Goal: Task Accomplishment & Management: Manage account settings

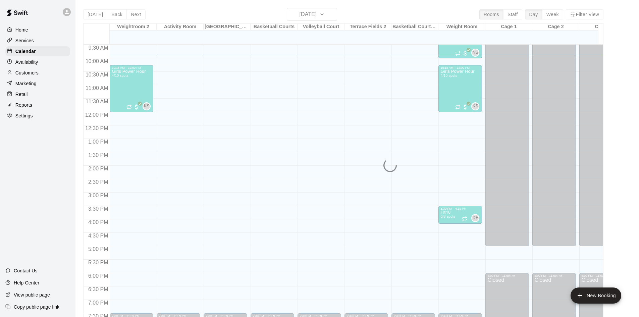
scroll to position [221, 0]
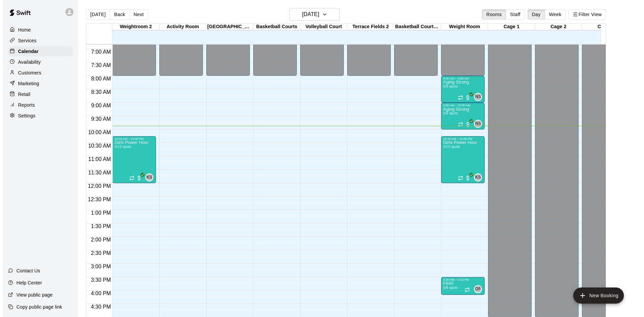
scroll to position [164, 0]
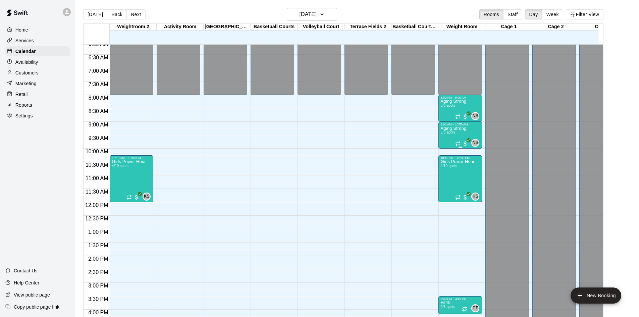
click at [446, 132] on span "5/6 spots" at bounding box center [447, 132] width 15 height 4
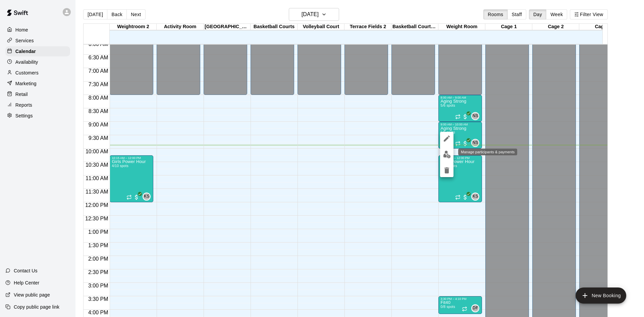
click at [450, 152] on img "edit" at bounding box center [447, 155] width 8 height 8
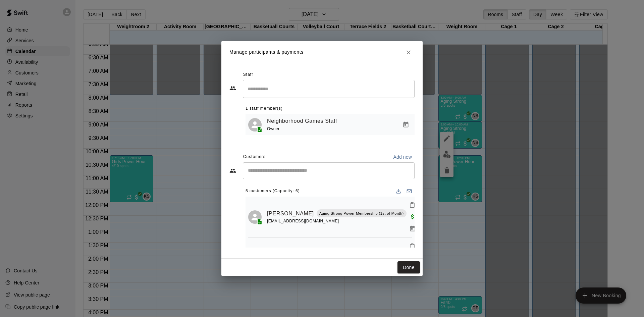
click at [328, 174] on input "Start typing to search customers..." at bounding box center [329, 170] width 166 height 7
click at [329, 174] on input "Start typing to search customers..." at bounding box center [329, 170] width 166 height 7
type input "******"
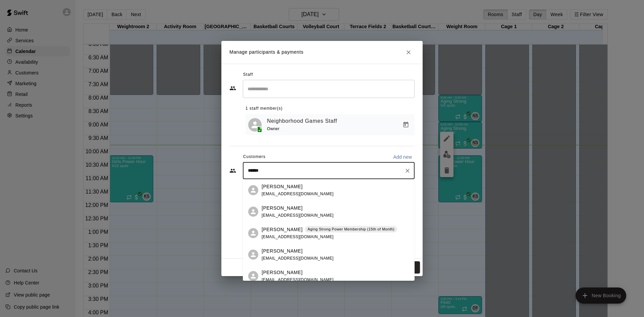
click at [319, 236] on div "Phillipe Lemaitre Aging Strong Power Membership (15th of Month) phl1@mac.com" at bounding box center [329, 233] width 135 height 14
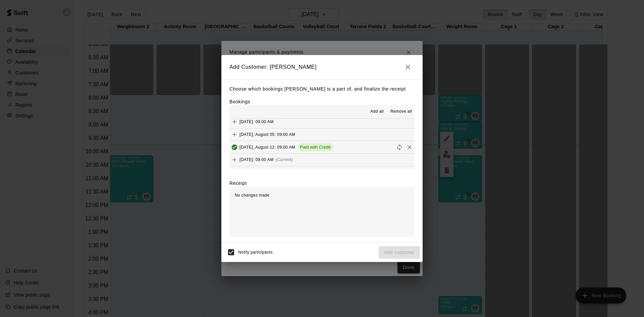
scroll to position [302, 0]
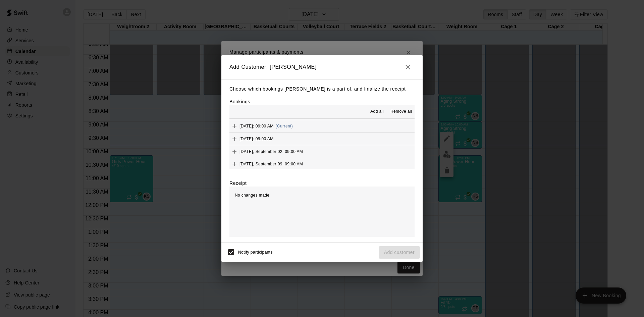
click at [328, 121] on button "Tuesday, August 19: 09:00 AM (Current)" at bounding box center [321, 126] width 185 height 12
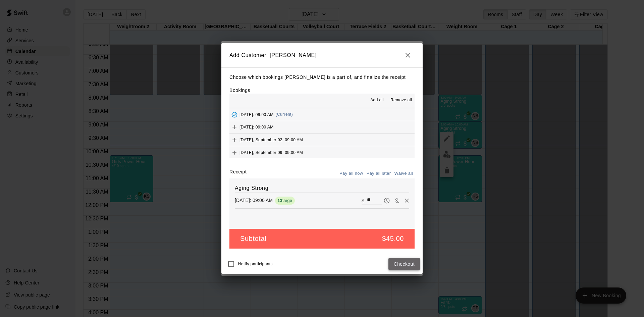
click at [410, 265] on button "Checkout" at bounding box center [404, 264] width 32 height 12
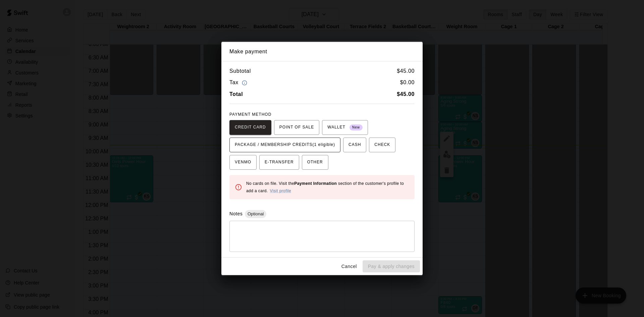
click at [335, 147] on span "PACKAGE / MEMBERSHIP CREDITS (1 eligible)" at bounding box center [285, 145] width 100 height 11
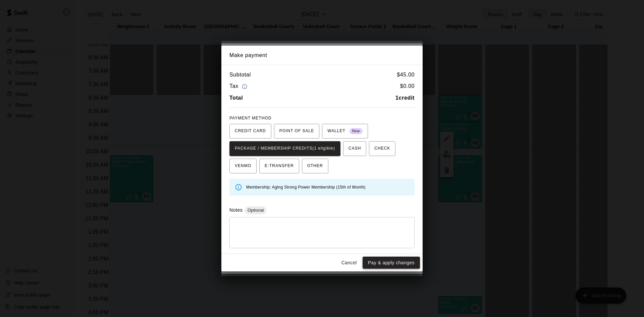
click at [370, 264] on button "Pay & apply changes" at bounding box center [391, 263] width 57 height 12
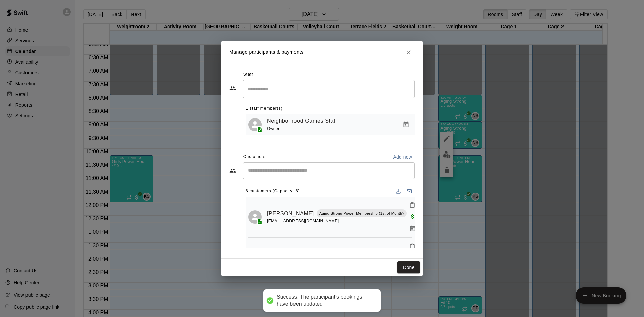
scroll to position [0, 0]
click at [321, 171] on input "Start typing to search customers..." at bounding box center [329, 170] width 166 height 7
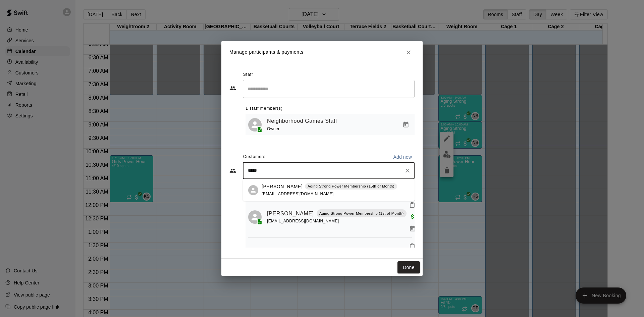
type input "******"
click at [316, 194] on div "Claude Lemaitre Aging Strong Power Membership (15th of Month) clemaitre@mac.com" at bounding box center [329, 190] width 135 height 14
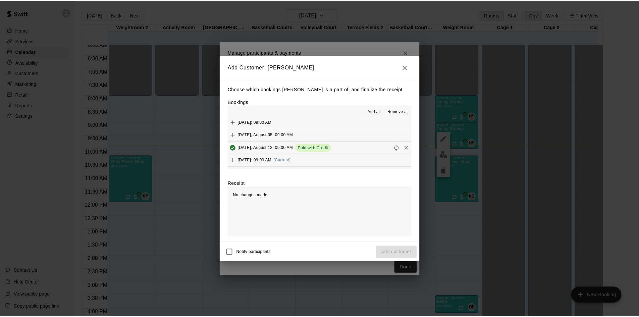
scroll to position [268, 0]
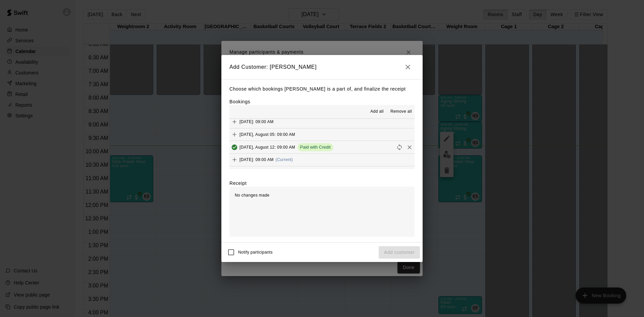
click at [325, 159] on button "Tuesday, August 19: 09:00 AM (Current)" at bounding box center [321, 160] width 185 height 12
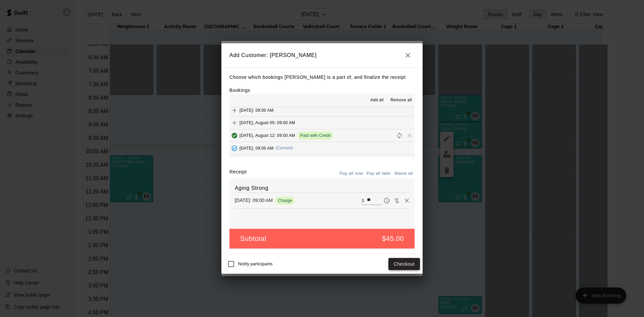
click at [403, 265] on button "Checkout" at bounding box center [404, 264] width 32 height 12
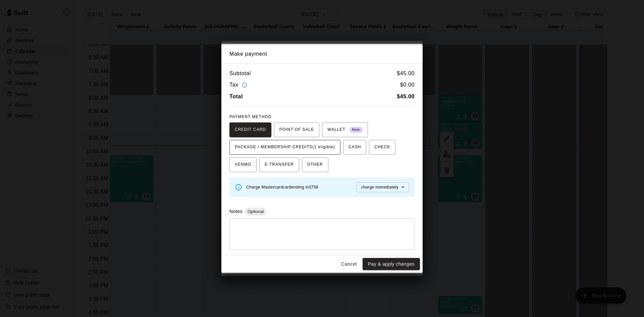
click at [328, 145] on span "PACKAGE / MEMBERSHIP CREDITS (1 eligible)" at bounding box center [285, 147] width 100 height 11
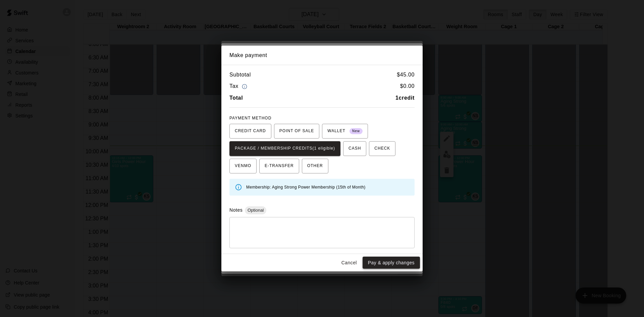
click at [386, 269] on button "Pay & apply changes" at bounding box center [391, 263] width 57 height 12
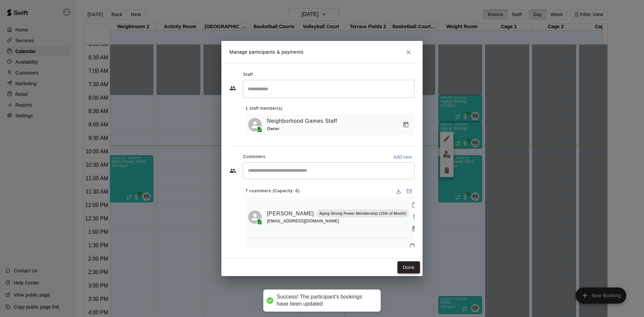
click at [405, 268] on button "Done" at bounding box center [408, 267] width 22 height 12
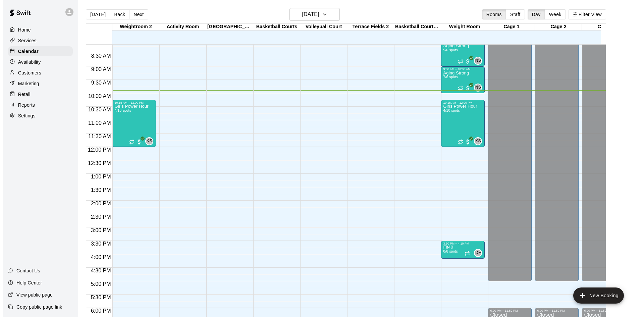
scroll to position [231, 0]
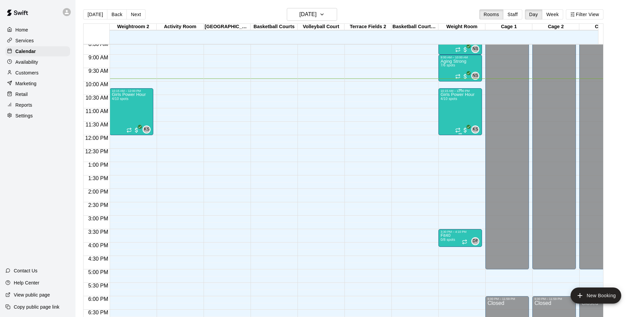
click at [456, 98] on div "Girls Power Hour 4/10 spots" at bounding box center [457, 251] width 34 height 317
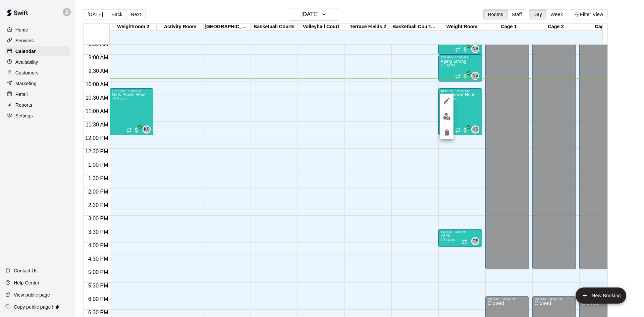
click at [407, 95] on div at bounding box center [322, 158] width 644 height 317
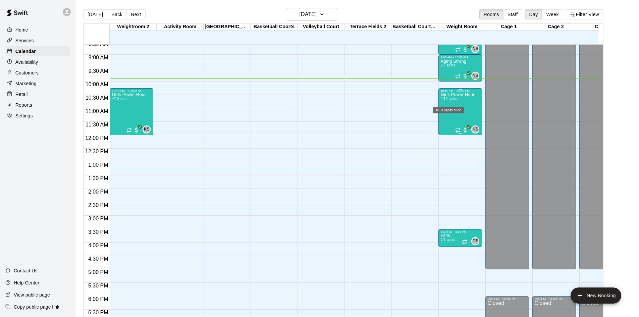
click at [444, 99] on span "4/10 spots" at bounding box center [448, 99] width 16 height 4
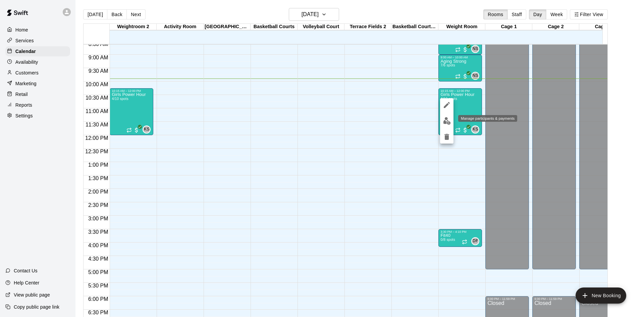
click at [444, 118] on img "edit" at bounding box center [447, 121] width 8 height 8
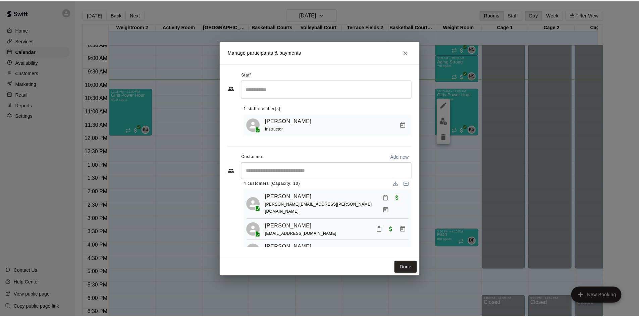
scroll to position [0, 0]
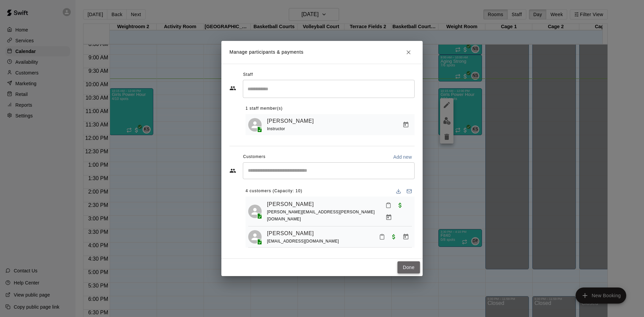
click at [407, 264] on button "Done" at bounding box center [408, 267] width 22 height 12
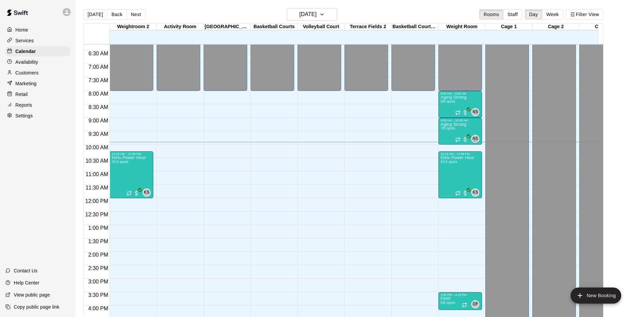
scroll to position [135, 0]
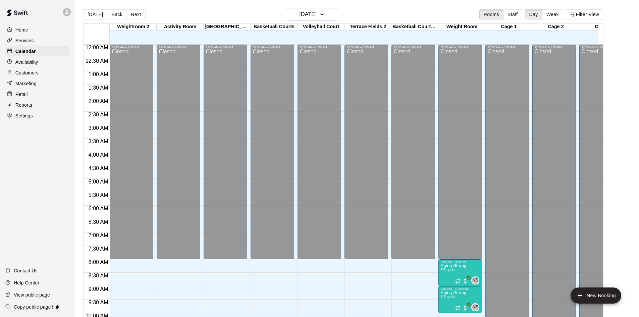
scroll to position [265, 0]
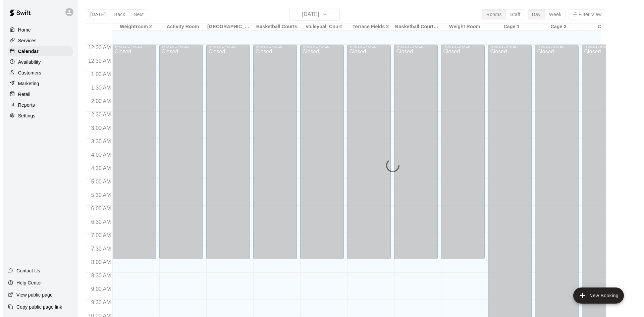
scroll to position [274, 0]
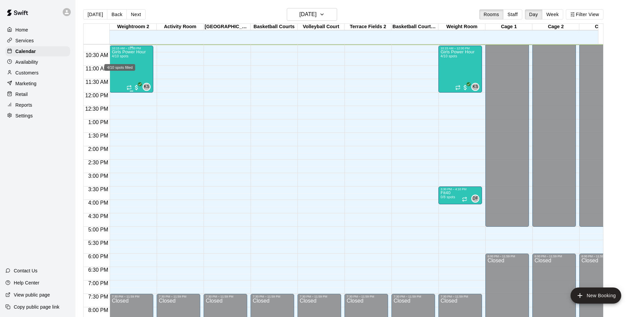
click at [124, 58] on span "4/10 spots" at bounding box center [120, 56] width 16 height 4
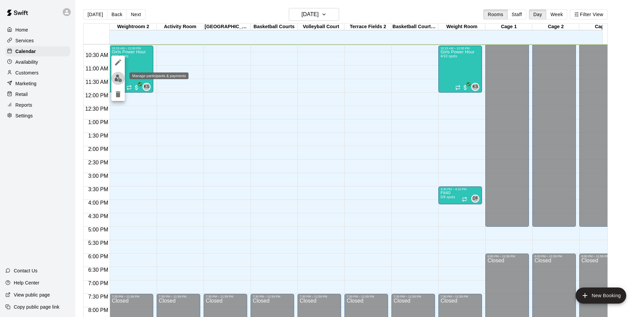
click at [119, 75] on img "edit" at bounding box center [118, 78] width 8 height 8
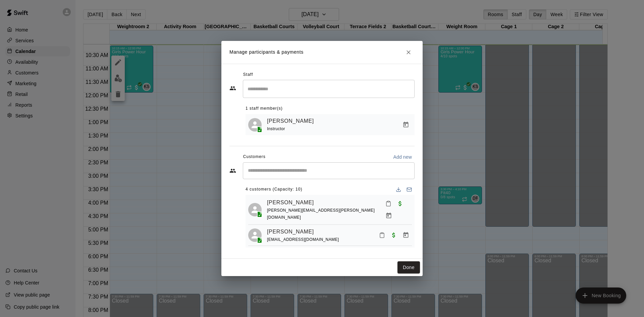
scroll to position [0, 0]
click at [264, 171] on input "Start typing to search customers..." at bounding box center [329, 170] width 166 height 7
type input "****"
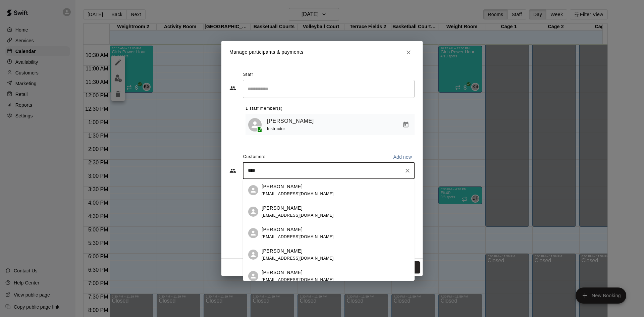
click at [268, 213] on span "ambrahney@verizon.net" at bounding box center [298, 215] width 72 height 5
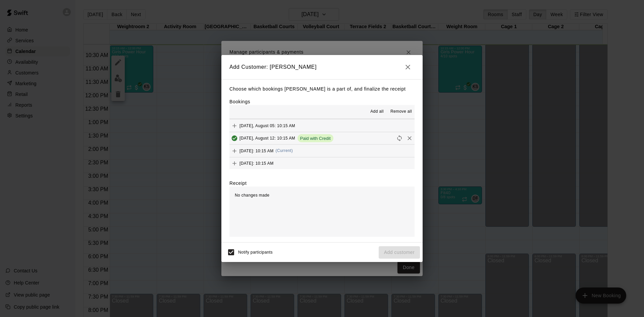
scroll to position [38, 0]
click at [293, 152] on span "(Current)" at bounding box center [284, 149] width 17 height 5
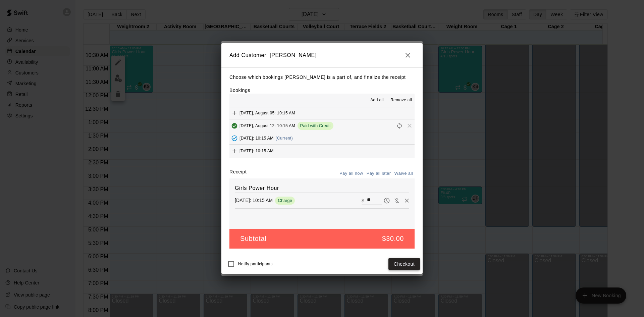
click at [401, 264] on button "Checkout" at bounding box center [404, 264] width 32 height 12
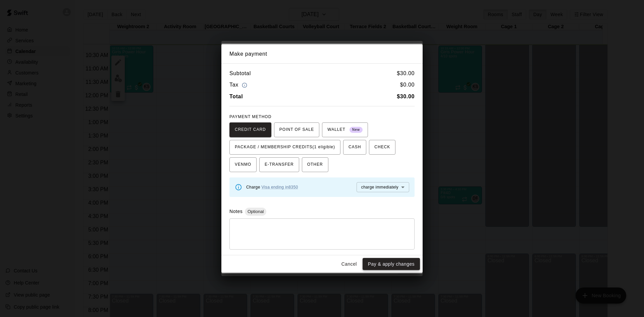
click at [389, 264] on button "Pay & apply changes" at bounding box center [391, 264] width 57 height 12
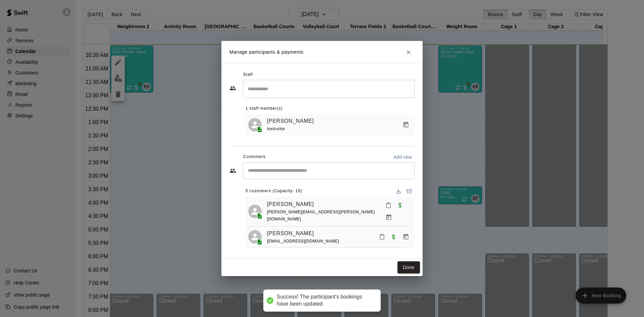
scroll to position [63, 0]
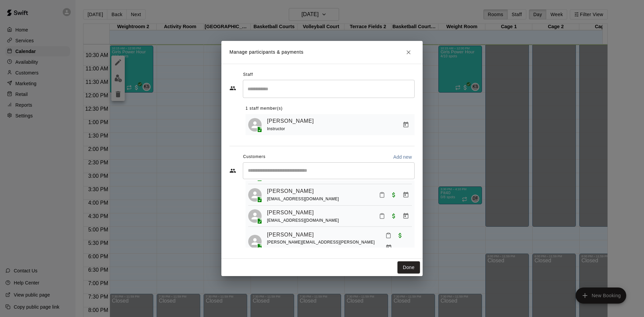
click at [350, 191] on div "Lily Komanecky egoneill@gmail.com" at bounding box center [339, 195] width 145 height 16
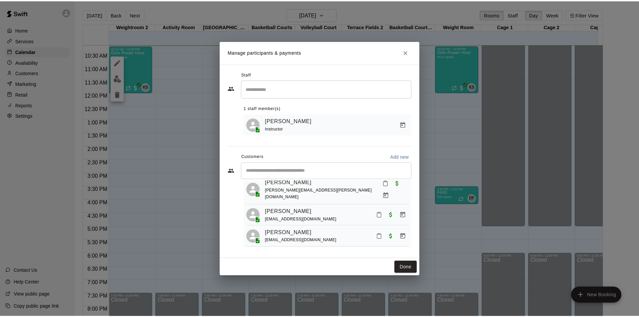
scroll to position [34, 0]
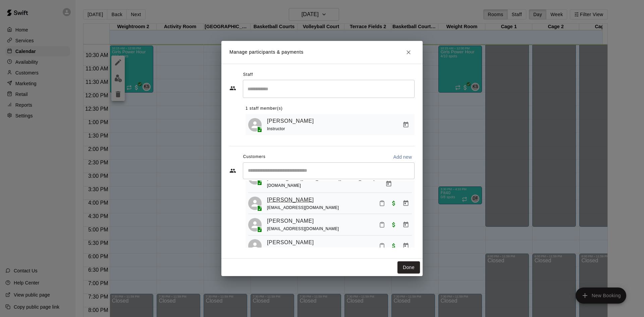
click at [292, 196] on link "Kendall Brahney" at bounding box center [290, 200] width 47 height 9
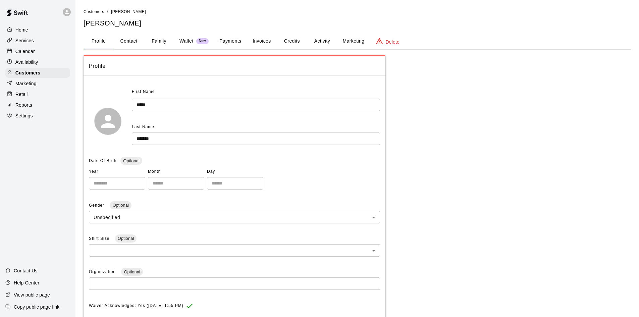
click at [227, 42] on button "Payments" at bounding box center [230, 41] width 33 height 16
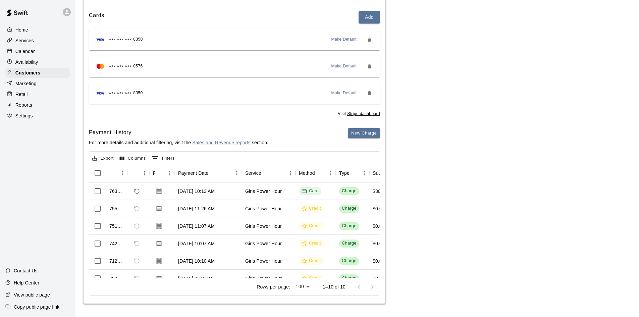
scroll to position [0, 0]
click at [135, 190] on icon "Refund payment" at bounding box center [137, 191] width 6 height 6
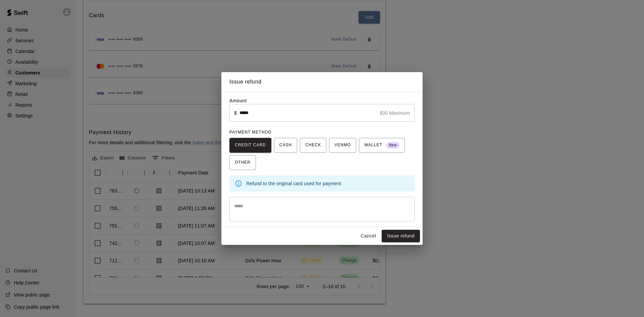
click at [373, 238] on button "Cancel" at bounding box center [368, 236] width 21 height 12
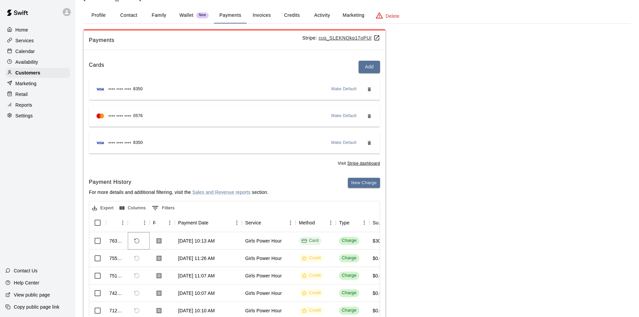
scroll to position [75, 0]
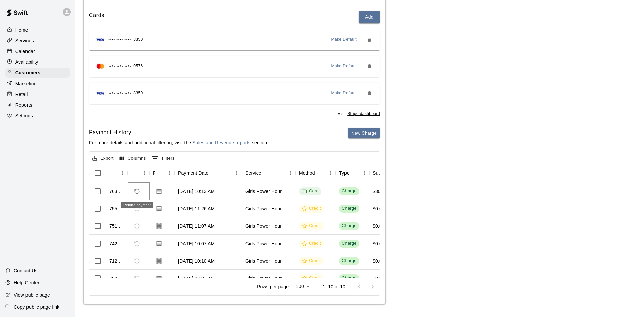
click at [136, 189] on icon "Refund payment" at bounding box center [137, 191] width 6 height 6
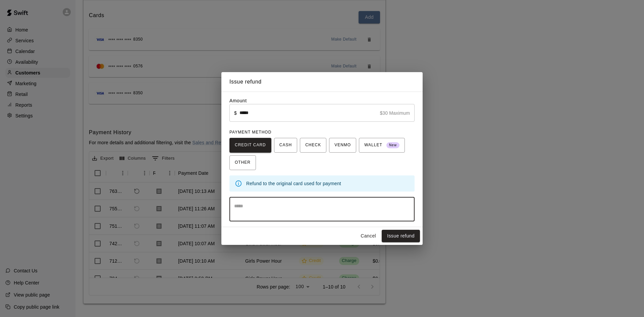
click at [336, 207] on textarea at bounding box center [322, 209] width 176 height 13
click at [405, 234] on button "Issue refund" at bounding box center [401, 236] width 38 height 12
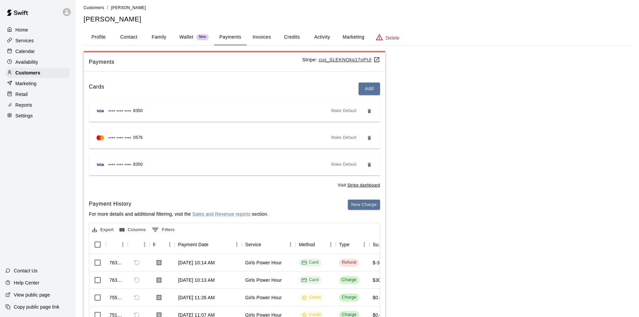
scroll to position [0, 0]
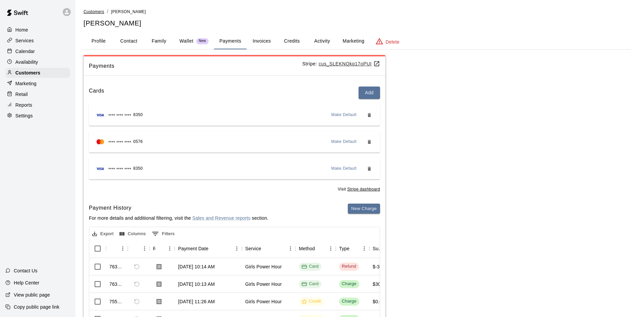
click at [94, 12] on span "Customers" at bounding box center [94, 11] width 21 height 5
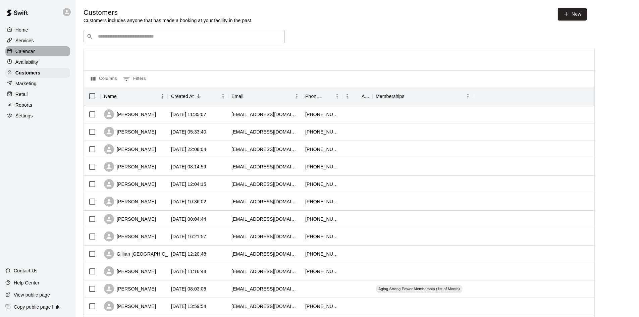
click at [34, 51] on p "Calendar" at bounding box center [24, 51] width 19 height 7
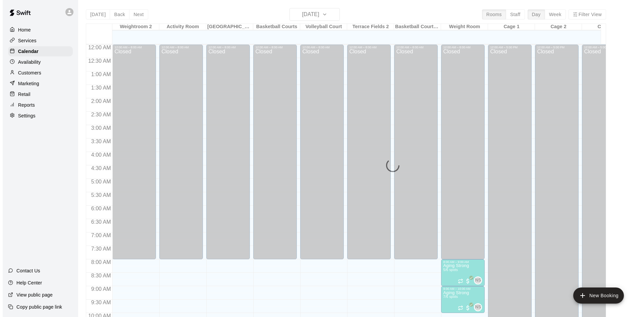
scroll to position [275, 0]
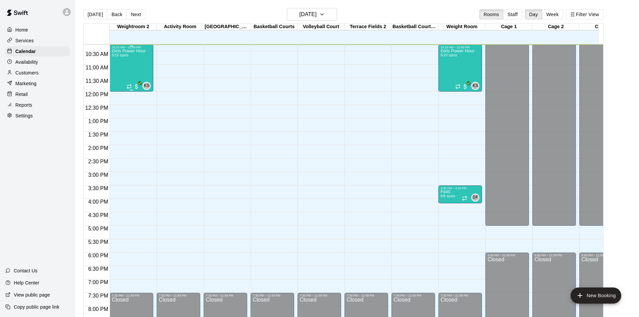
click at [129, 55] on div "Girls Power Hour 5/10 spots" at bounding box center [129, 207] width 34 height 317
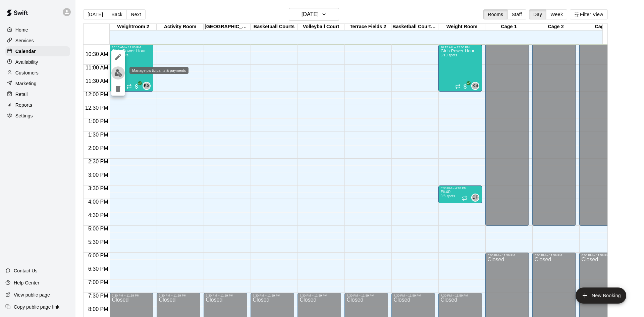
click at [118, 74] on img "edit" at bounding box center [118, 73] width 8 height 8
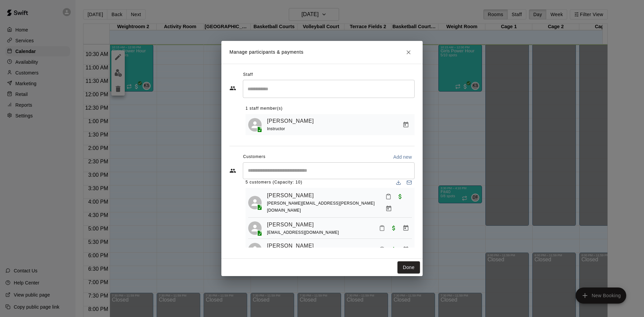
scroll to position [0, 0]
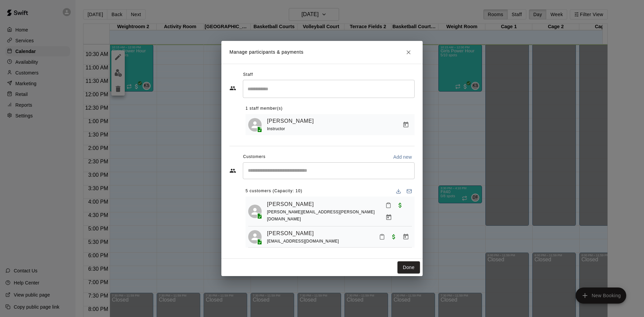
click at [308, 174] on input "Start typing to search customers..." at bounding box center [329, 170] width 166 height 7
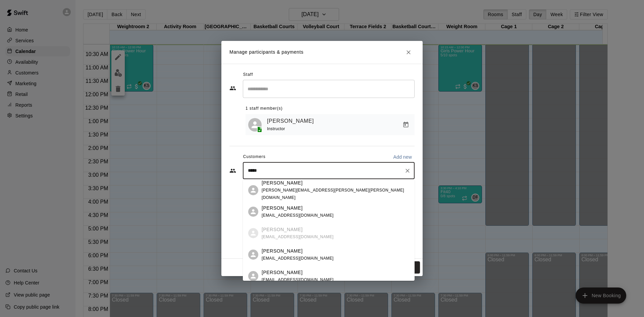
type input "******"
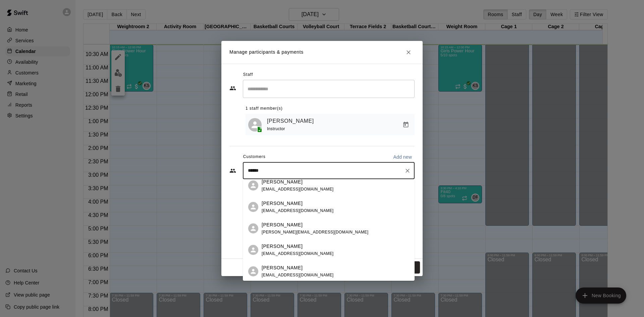
scroll to position [49, 0]
click at [293, 249] on div "Olivia Whipple christinewhipp305@gmail.com" at bounding box center [298, 248] width 72 height 14
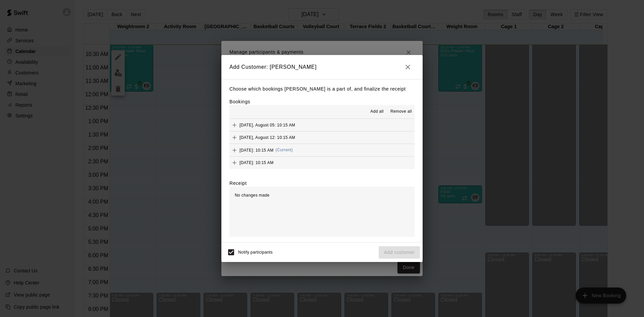
scroll to position [38, 0]
click at [336, 148] on button "Tuesday, August 19: 10:15 AM (Current)" at bounding box center [321, 150] width 185 height 12
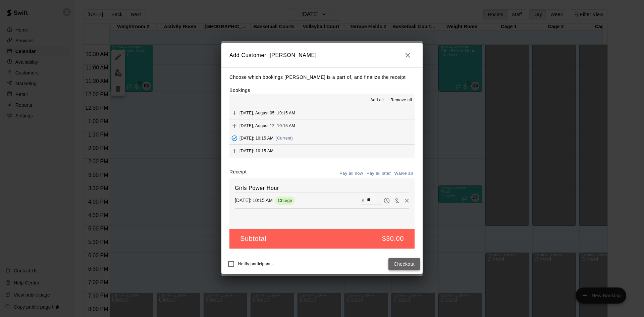
click at [403, 265] on button "Checkout" at bounding box center [404, 264] width 32 height 12
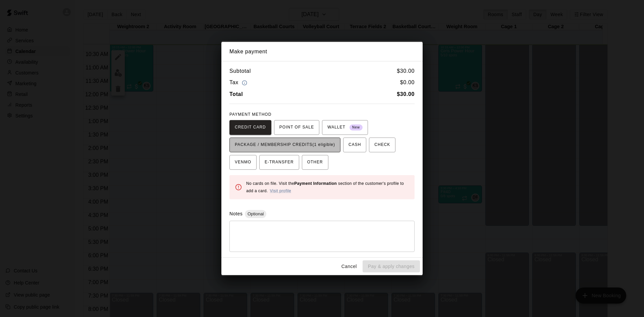
click at [269, 147] on span "PACKAGE / MEMBERSHIP CREDITS (1 eligible)" at bounding box center [285, 145] width 100 height 11
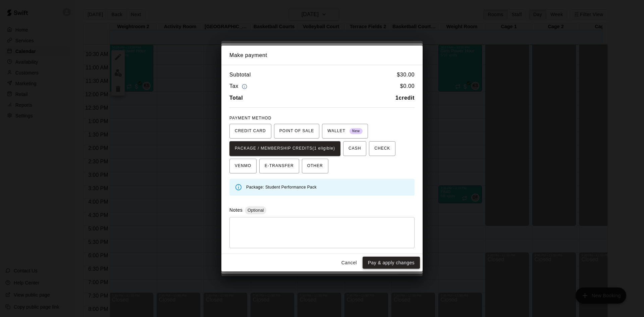
click at [405, 263] on button "Pay & apply changes" at bounding box center [391, 263] width 57 height 12
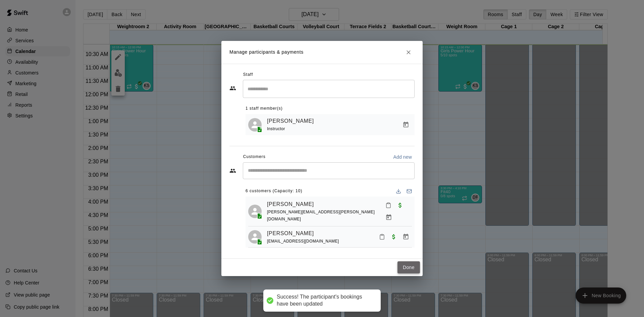
click at [410, 269] on button "Done" at bounding box center [408, 267] width 22 height 12
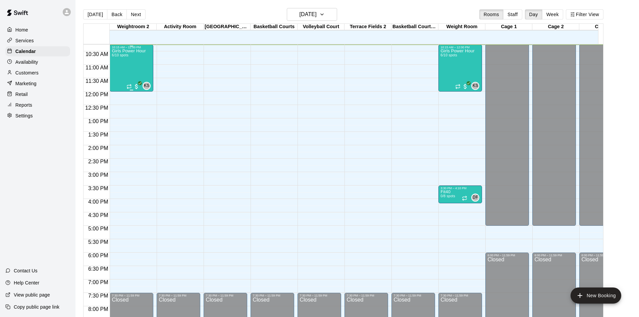
click at [129, 60] on div "Girls Power Hour 6/10 spots" at bounding box center [129, 207] width 34 height 317
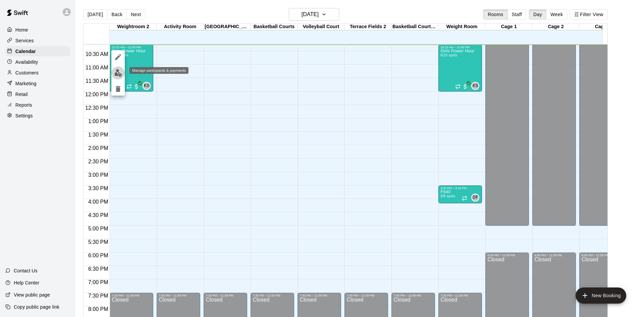
click at [117, 71] on img "edit" at bounding box center [118, 73] width 8 height 8
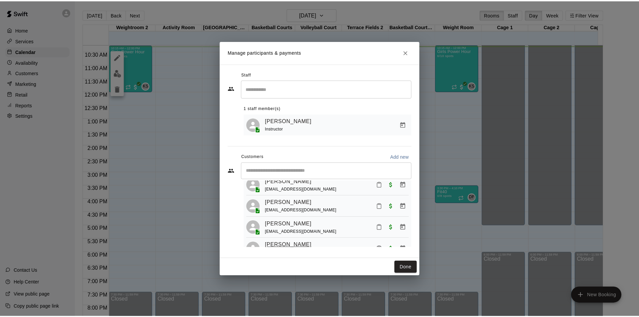
scroll to position [0, 0]
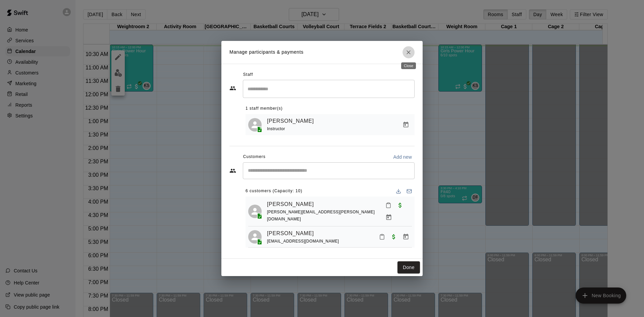
click at [407, 52] on icon "Close" at bounding box center [408, 52] width 7 height 7
